Goal: Task Accomplishment & Management: Complete application form

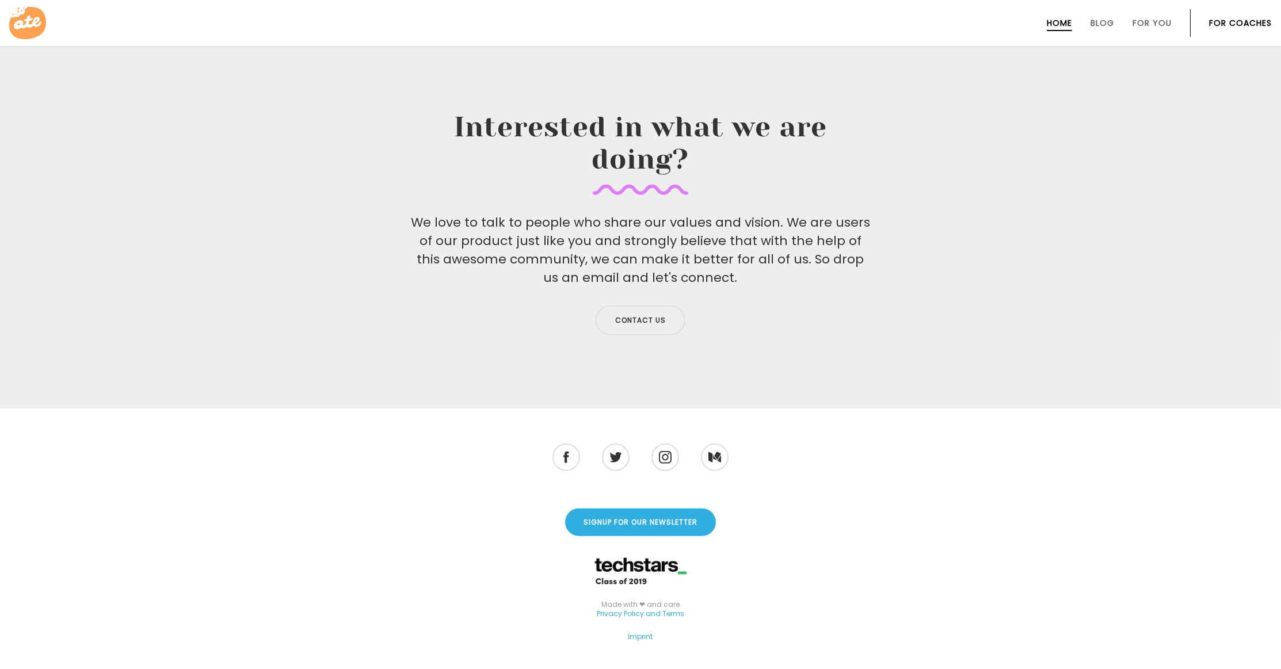
scroll to position [3758, 0]
click at [646, 610] on link "Privacy Policy and Terms" at bounding box center [640, 615] width 87 height 10
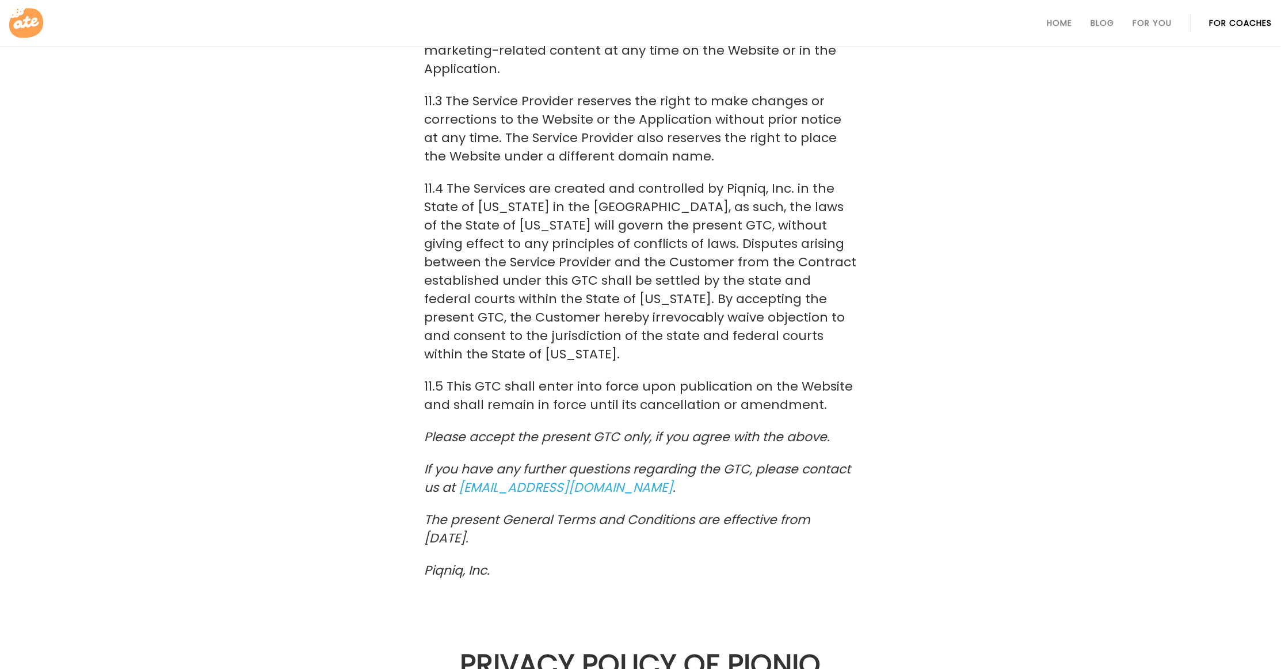
scroll to position [15667, 0]
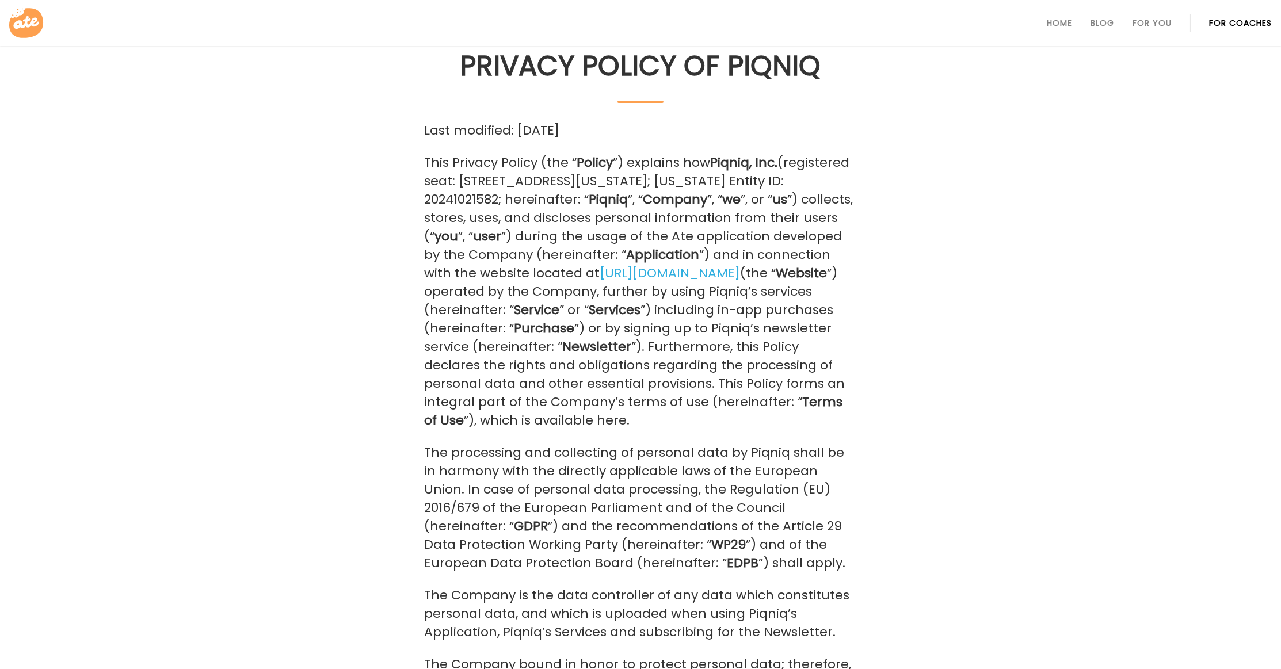
scroll to position [16286, 0]
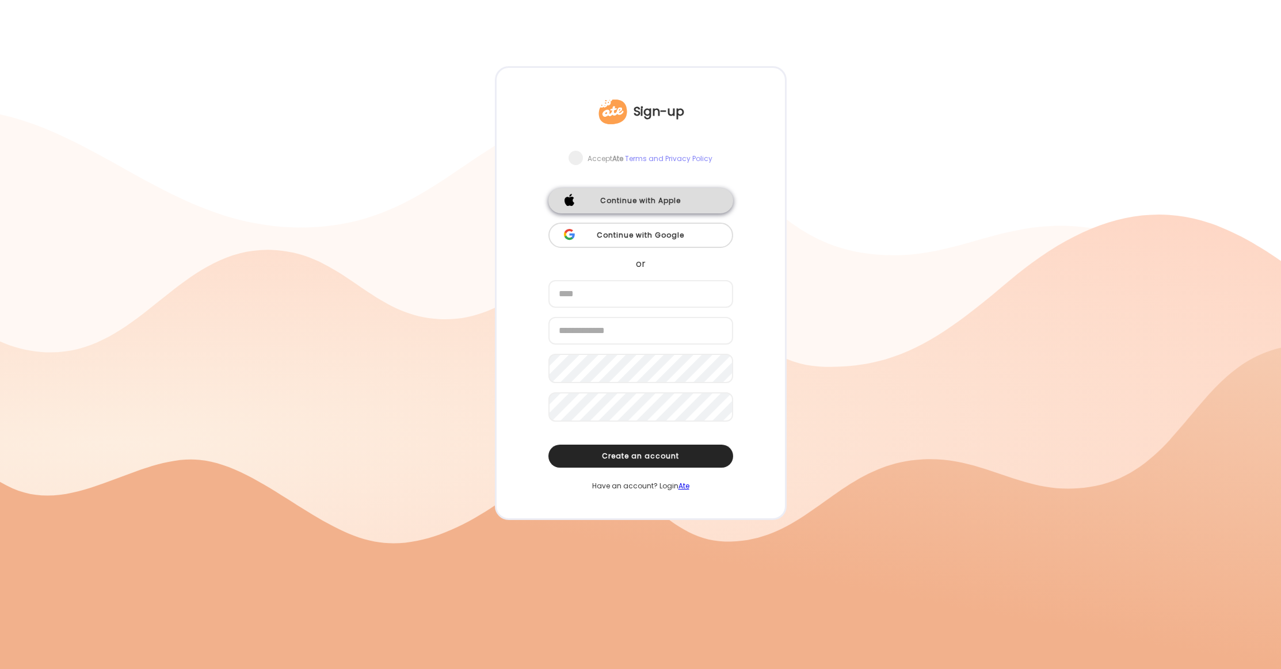
click at [657, 198] on div "Continue with Apple" at bounding box center [641, 200] width 185 height 25
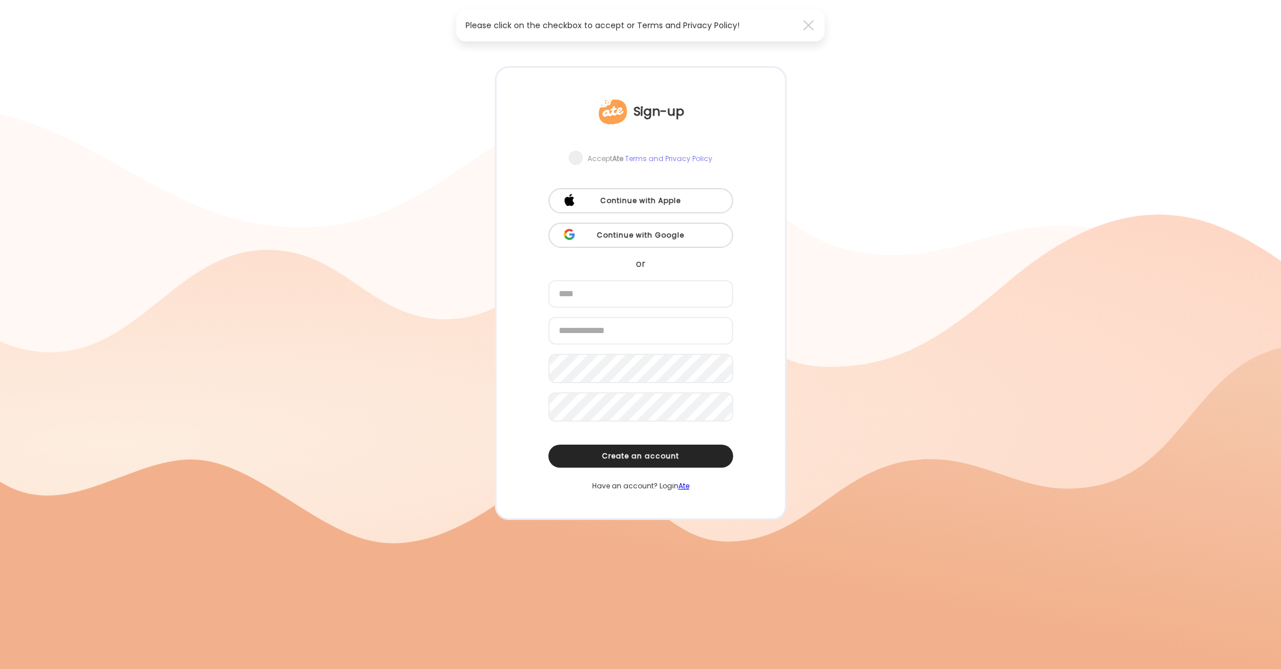
click at [704, 109] on div "Sign-up" at bounding box center [641, 112] width 185 height 32
click at [576, 161] on span at bounding box center [576, 158] width 14 height 14
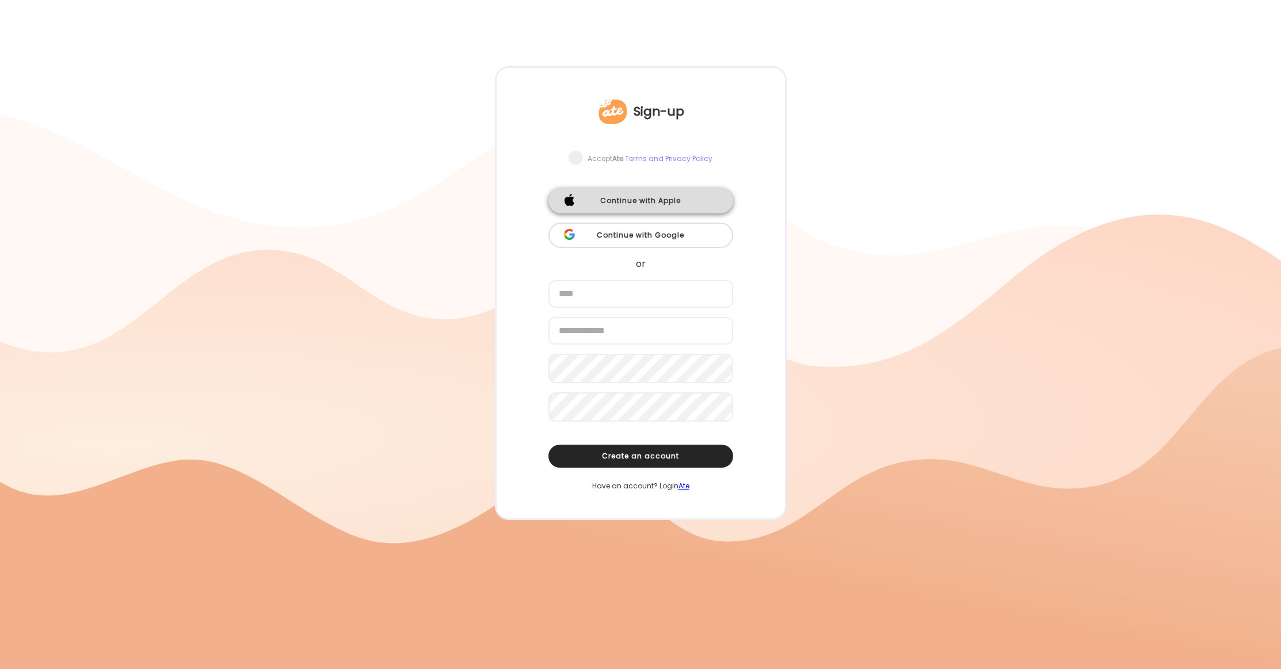
click at [621, 199] on div "Continue with Apple" at bounding box center [641, 200] width 185 height 25
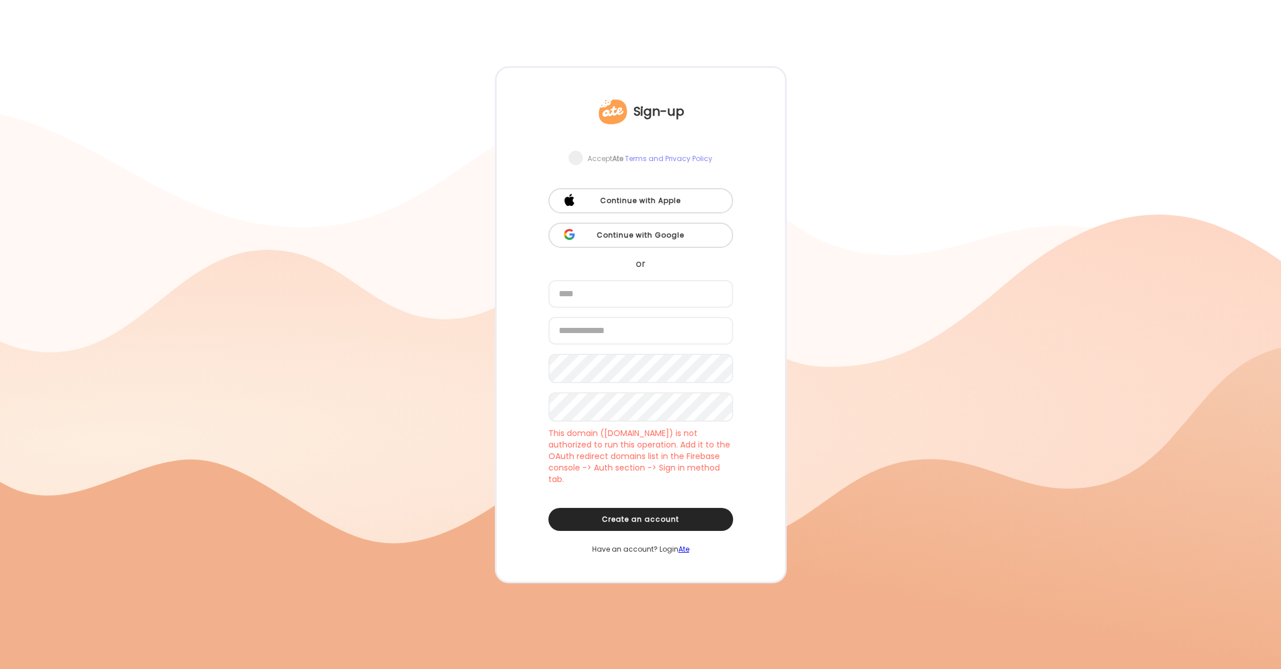
click at [868, 462] on div at bounding box center [640, 334] width 1281 height 669
